Goal: Transaction & Acquisition: Download file/media

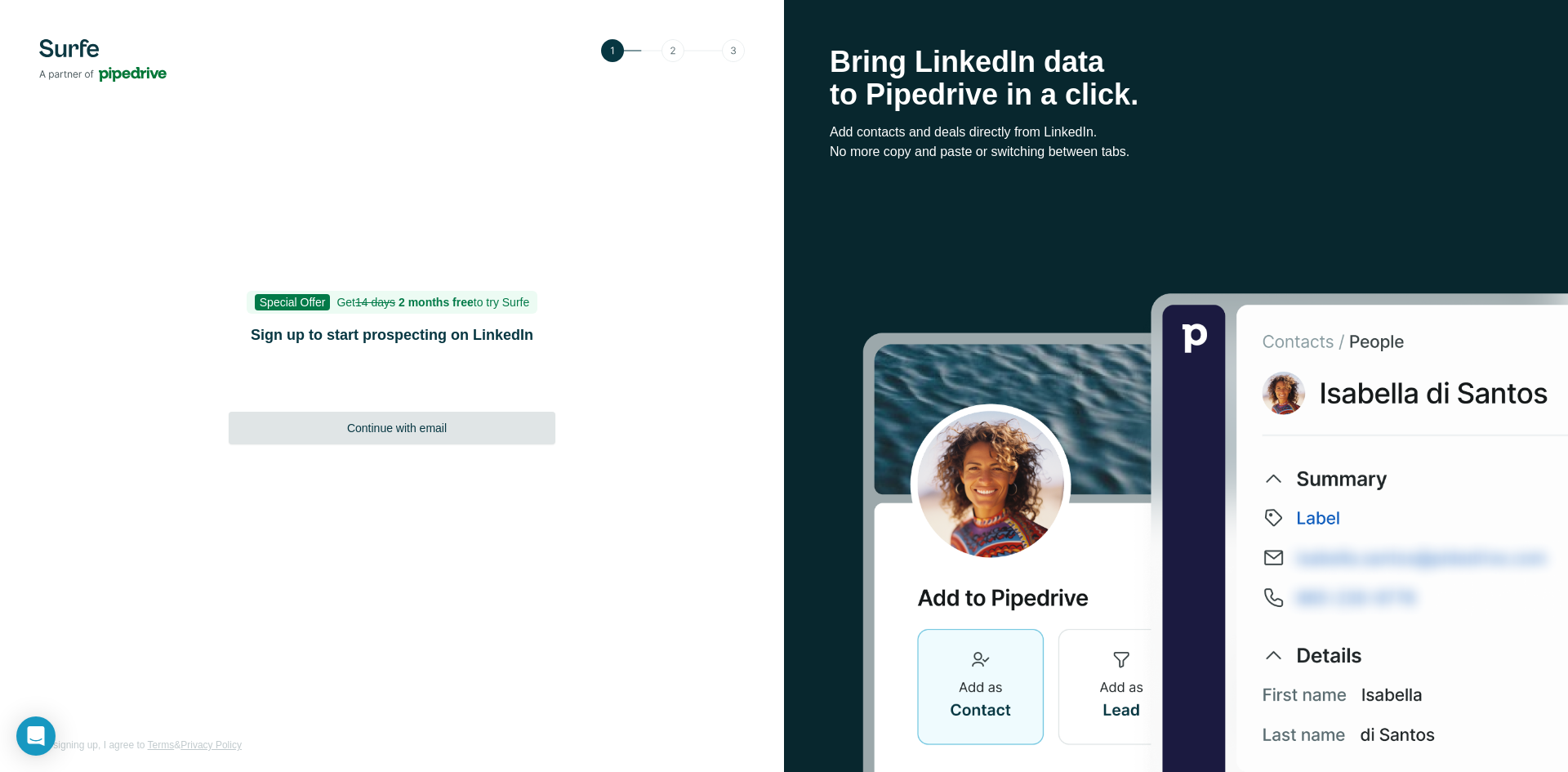
click at [410, 430] on span "Continue with email" at bounding box center [396, 428] width 99 height 16
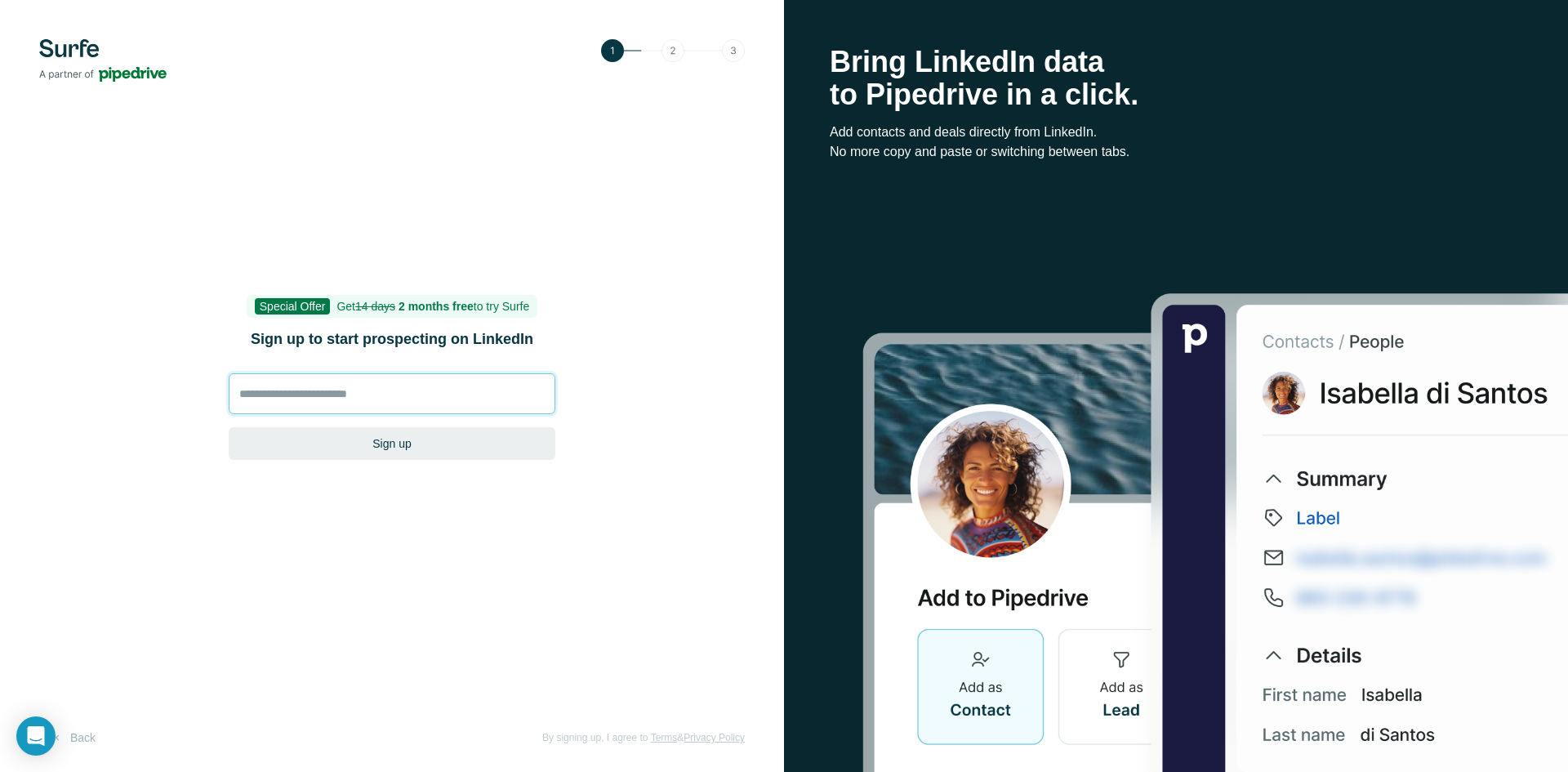
click at [413, 403] on input at bounding box center [391, 393] width 327 height 40
type input "**********"
click at [406, 437] on button "Sign up" at bounding box center [391, 443] width 327 height 33
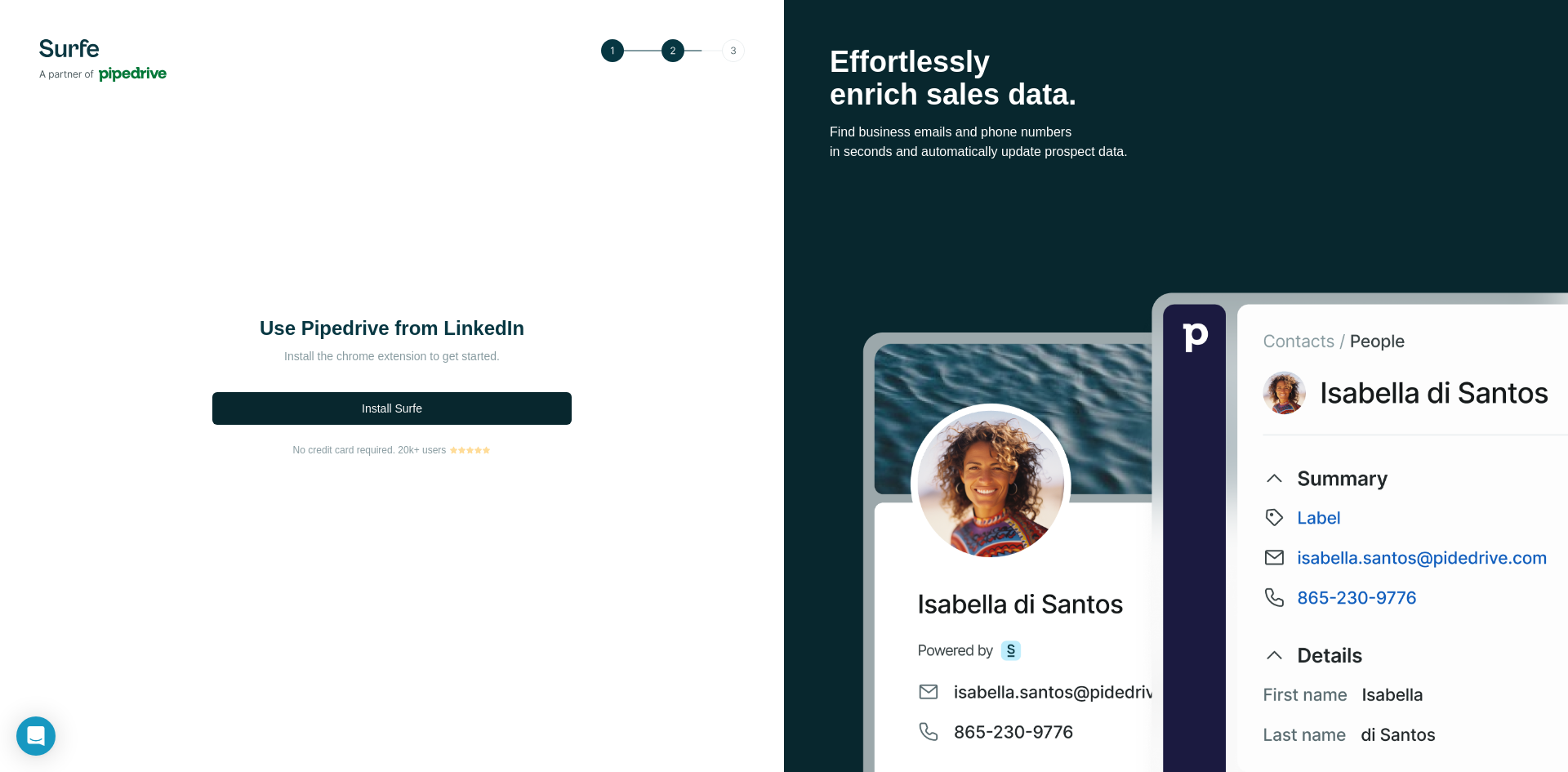
click at [380, 409] on span "Install Surfe" at bounding box center [391, 408] width 61 height 16
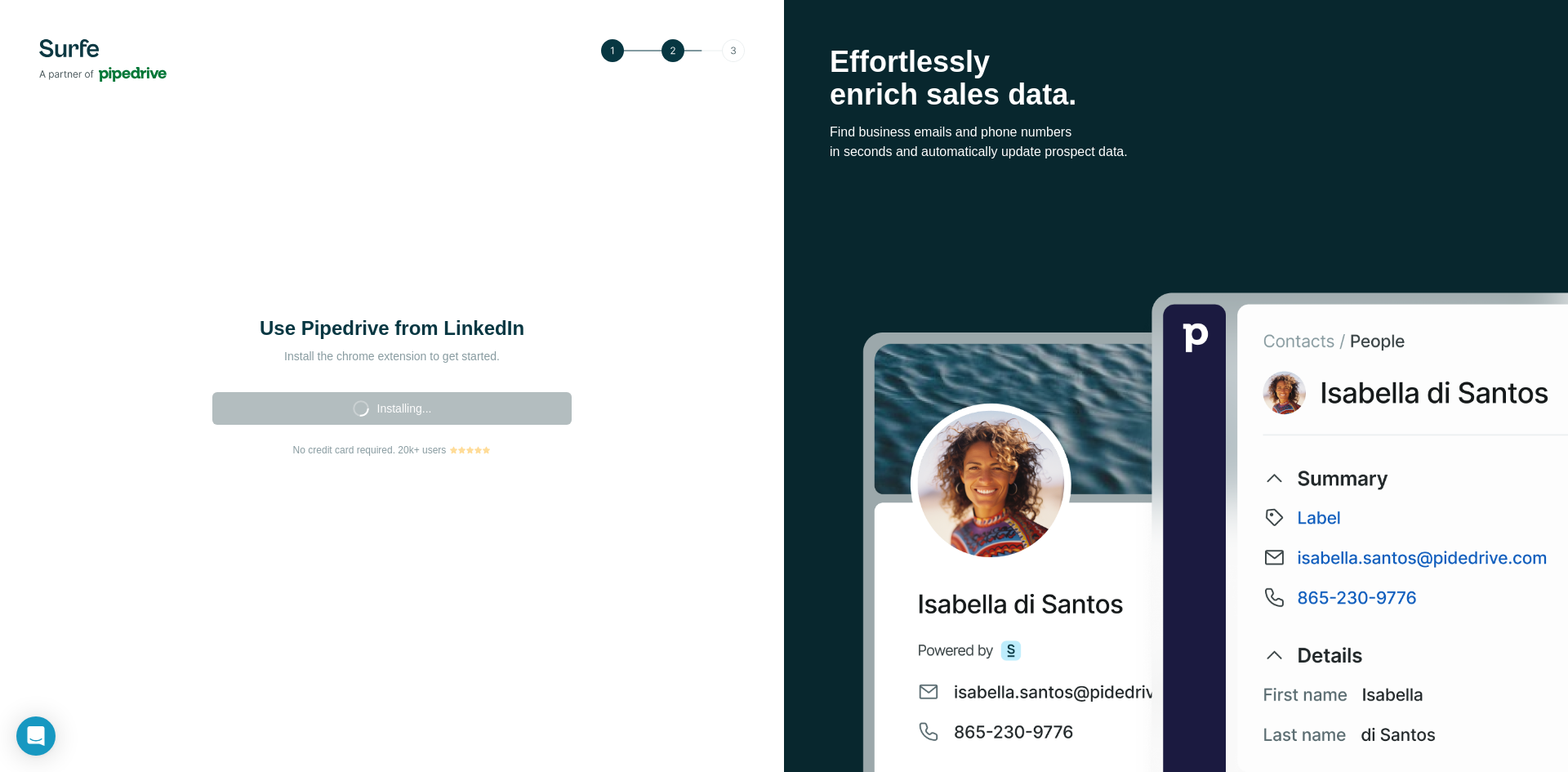
click at [513, 492] on div "Use Pipedrive from LinkedIn Install the chrome extension to get started. Instal…" at bounding box center [392, 386] width 784 height 772
click at [349, 405] on div "Installing..." at bounding box center [391, 404] width 369 height 51
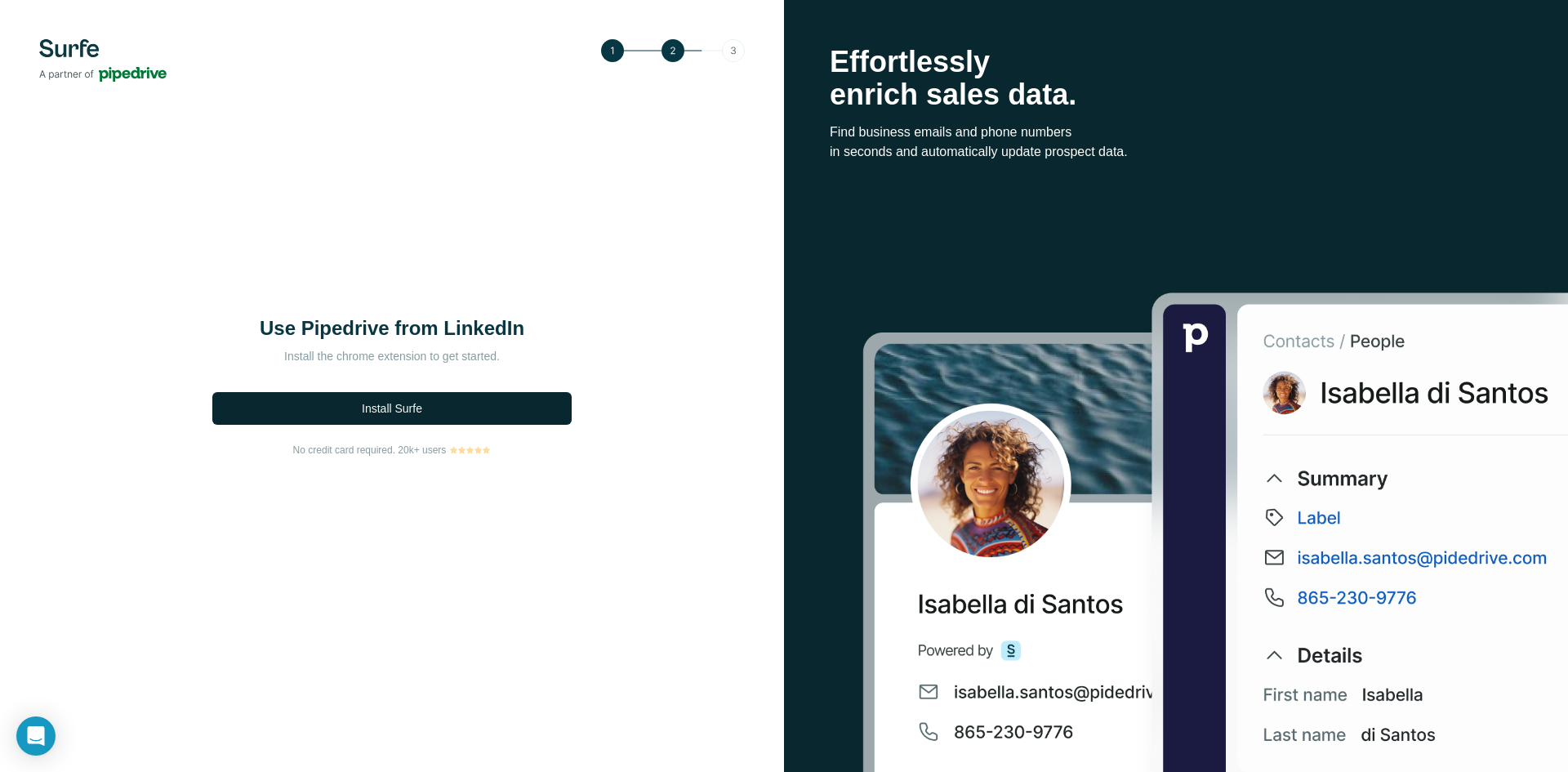
click at [403, 413] on span "Install Surfe" at bounding box center [391, 408] width 61 height 16
